Goal: Transaction & Acquisition: Purchase product/service

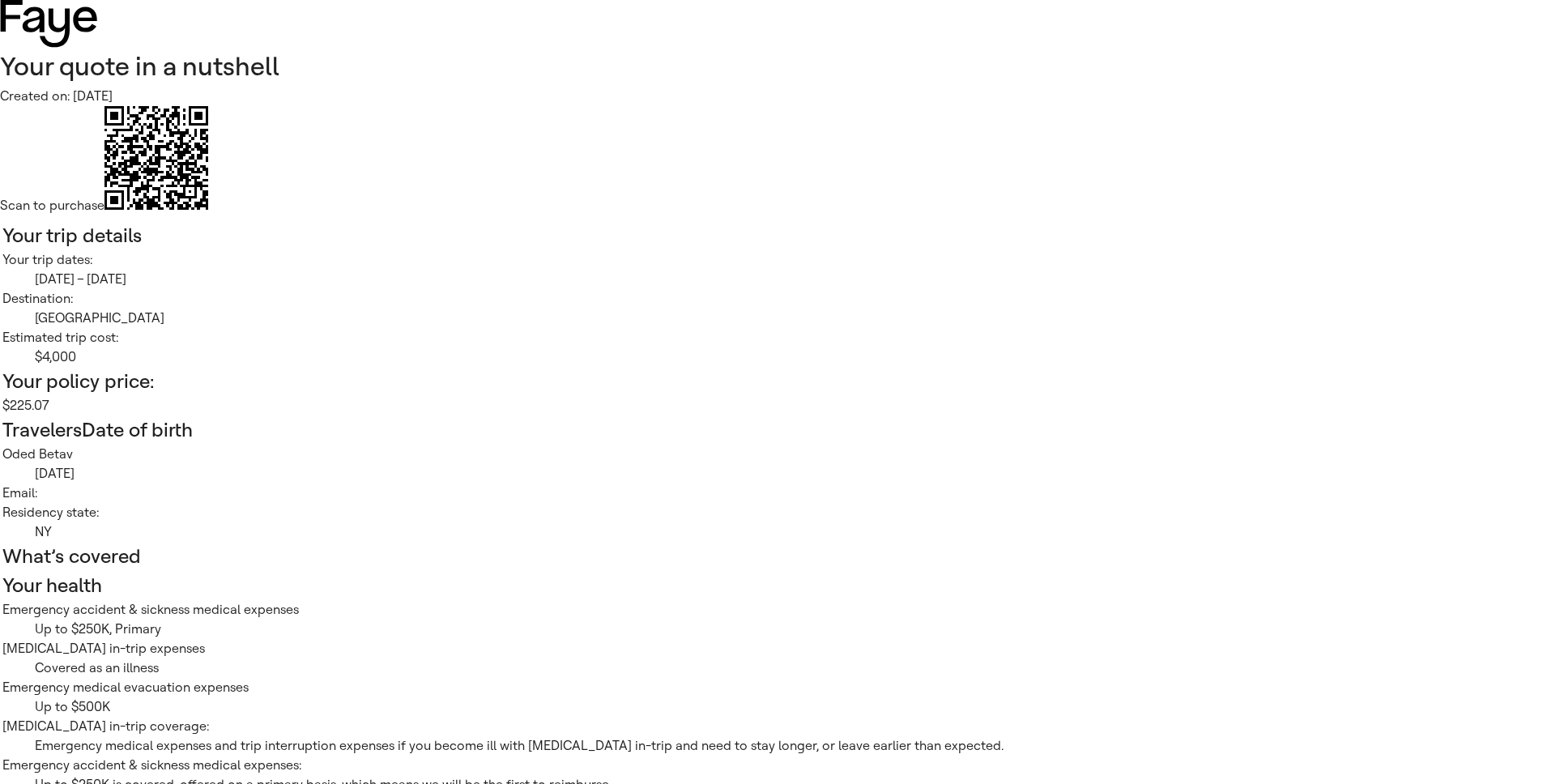
scroll to position [2, 0]
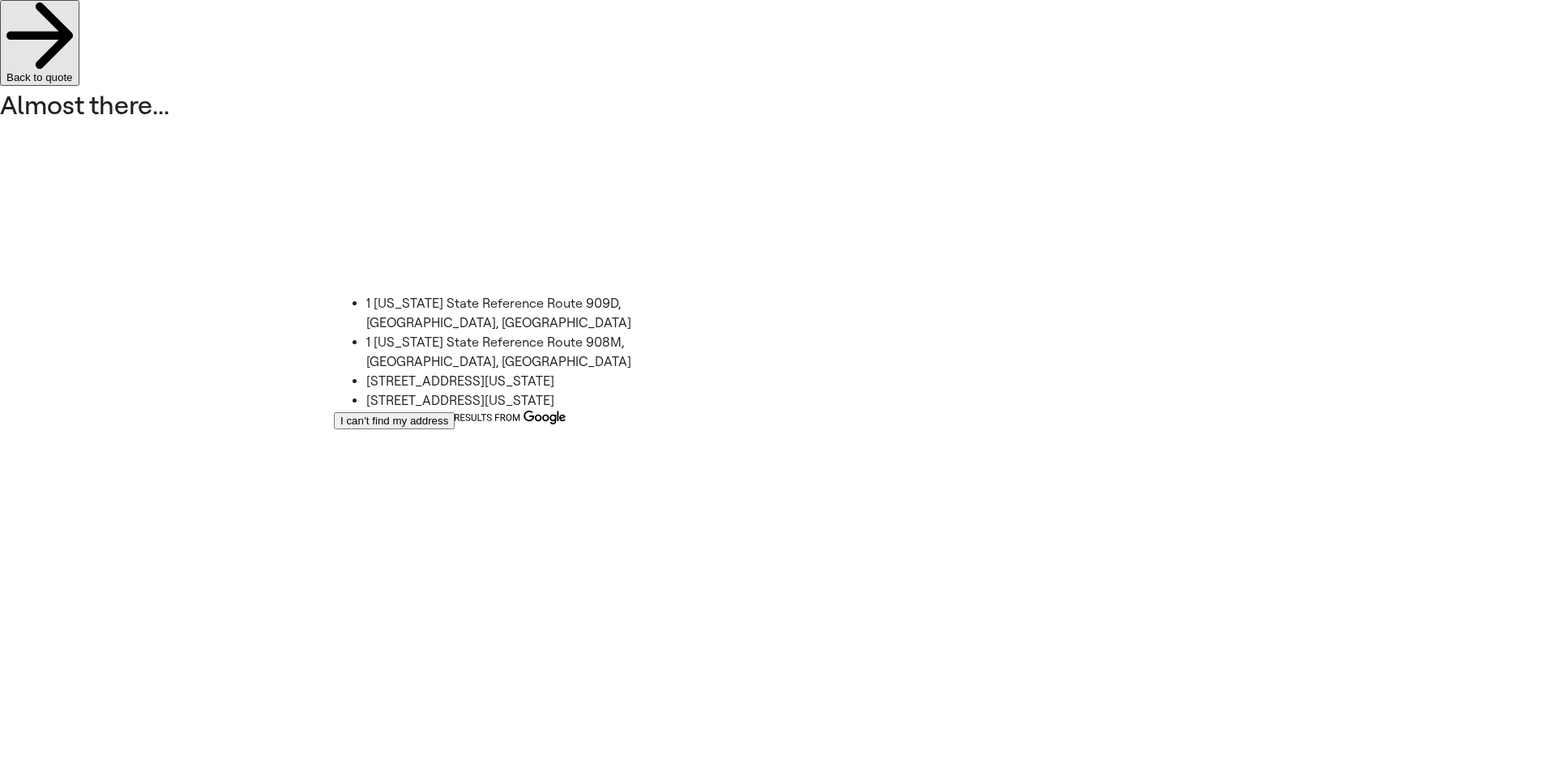
click at [417, 315] on li "1 [US_STATE] State Reference Route 909D, [GEOGRAPHIC_DATA], [GEOGRAPHIC_DATA]" at bounding box center [518, 313] width 305 height 38
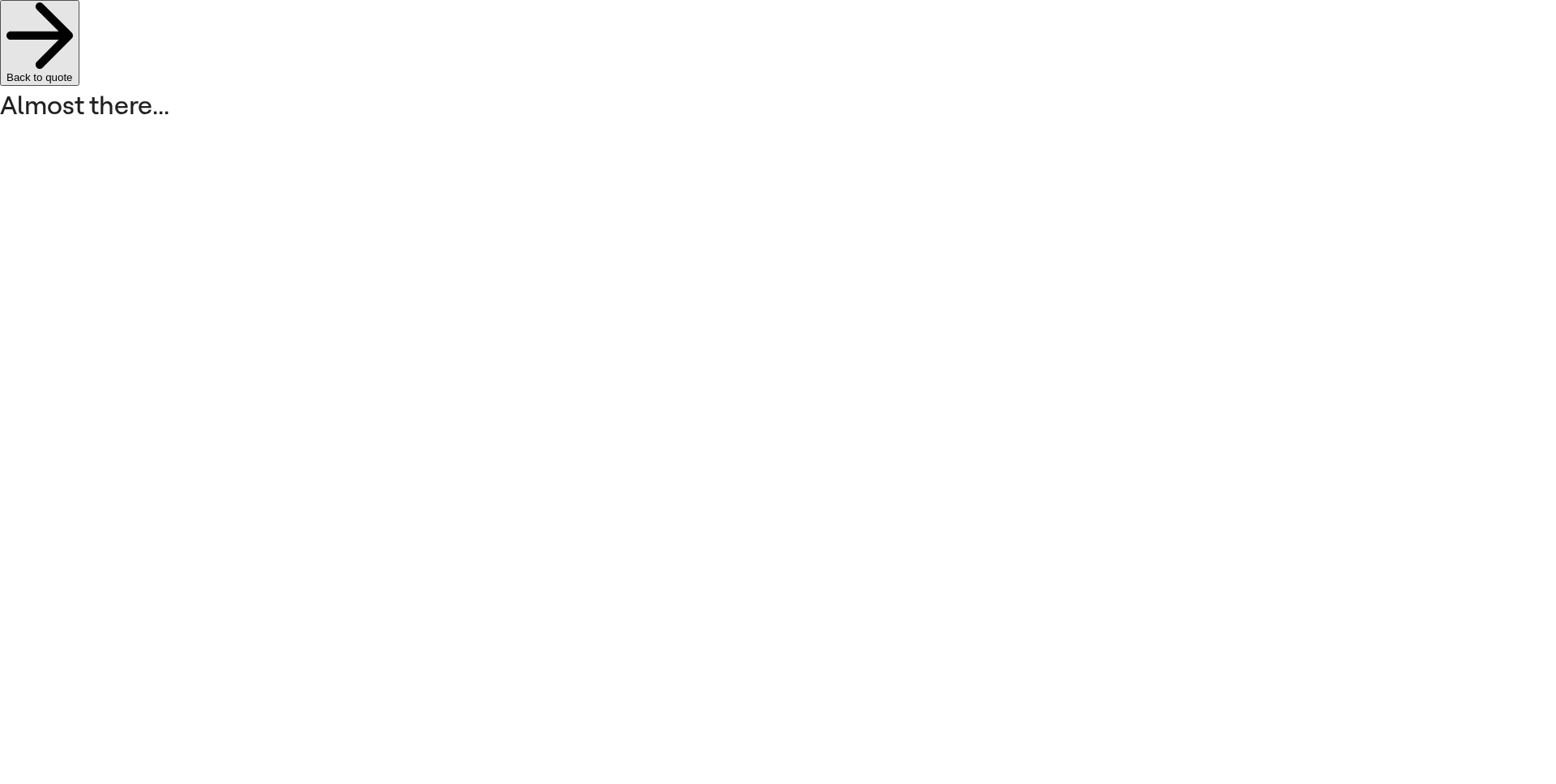
type input "**********"
